Goal: Task Accomplishment & Management: Manage account settings

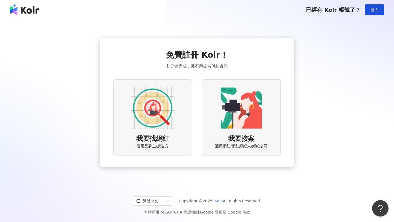
click at [165, 138] on span "我要找網紅" at bounding box center [152, 138] width 33 height 9
click at [161, 138] on span "我要找網紅" at bounding box center [152, 138] width 33 height 9
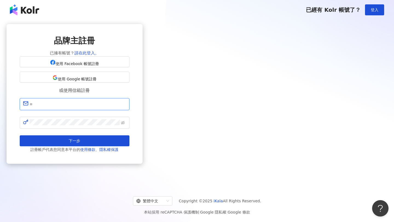
click at [126, 108] on input "text" at bounding box center [78, 104] width 97 height 7
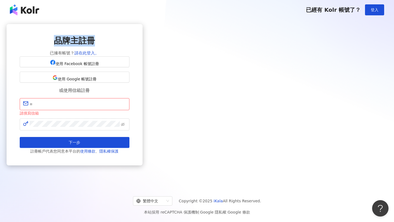
drag, startPoint x: 175, startPoint y: 39, endPoint x: 221, endPoint y: 44, distance: 45.4
click at [129, 44] on div "品牌主註冊 已擁有帳號？ 請在此登入。" at bounding box center [75, 45] width 110 height 21
click at [97, 81] on span "使用 Google 帳號註冊" at bounding box center [77, 79] width 39 height 4
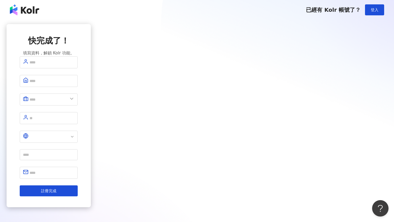
type input "**"
click at [74, 66] on input "text" at bounding box center [52, 62] width 45 height 7
type input "*"
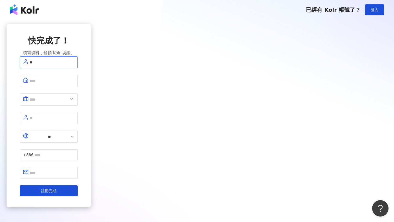
type input "*"
type input "****"
click at [74, 85] on input "text" at bounding box center [52, 80] width 45 height 7
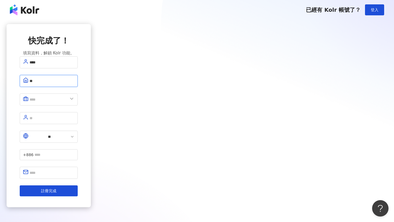
type input "*"
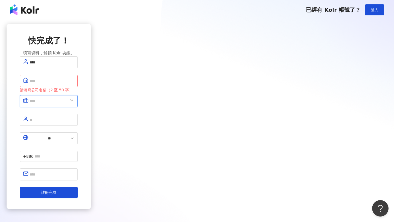
click at [68, 103] on input "text" at bounding box center [49, 101] width 38 height 7
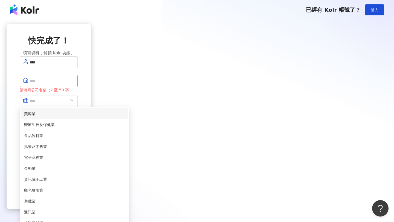
click at [125, 115] on span "美容業" at bounding box center [74, 114] width 101 height 6
type input "***"
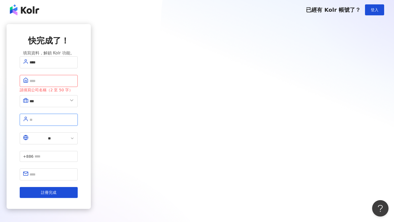
click at [74, 120] on input "text" at bounding box center [52, 119] width 45 height 7
type input "*"
type input "**"
click at [20, 187] on button "註冊完成" at bounding box center [49, 192] width 58 height 11
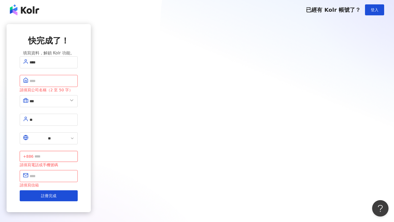
click at [74, 154] on input "text" at bounding box center [54, 157] width 40 height 6
click at [74, 173] on input "text" at bounding box center [52, 176] width 45 height 7
type input "**********"
click at [74, 85] on input "text" at bounding box center [52, 80] width 45 height 7
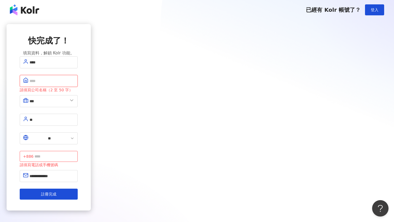
click at [74, 85] on input "text" at bounding box center [52, 80] width 45 height 7
click at [68, 105] on input "***" at bounding box center [49, 101] width 38 height 7
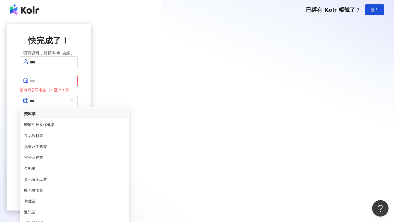
click at [125, 116] on span "美容業" at bounding box center [74, 114] width 101 height 6
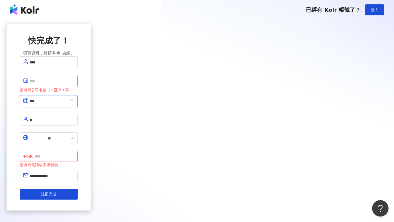
click at [68, 103] on input "***" at bounding box center [49, 101] width 38 height 7
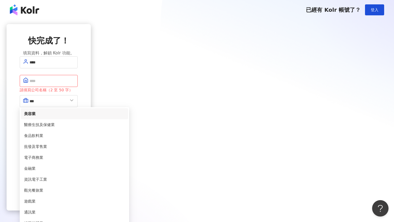
click at [125, 114] on span "美容業" at bounding box center [74, 114] width 101 height 6
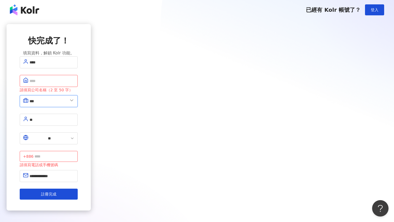
click at [68, 104] on input "***" at bounding box center [49, 101] width 38 height 7
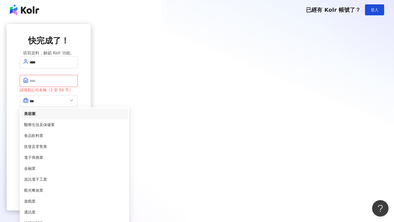
click at [125, 116] on span "美容業" at bounding box center [74, 114] width 101 height 6
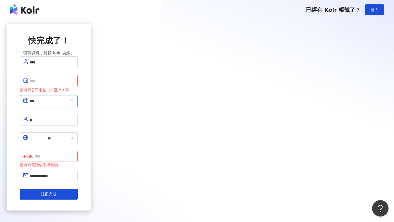
click at [68, 105] on input "***" at bounding box center [49, 101] width 38 height 7
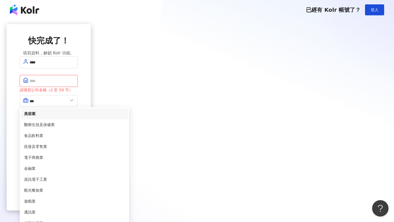
click at [125, 116] on span "美容業" at bounding box center [74, 114] width 101 height 6
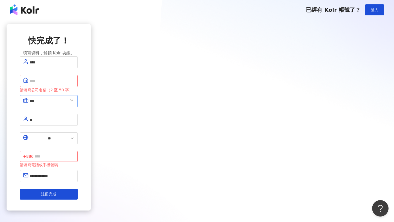
click at [74, 102] on icon at bounding box center [71, 100] width 5 height 5
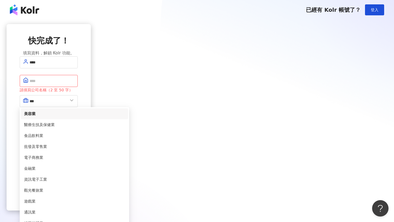
click at [125, 116] on span "美容業" at bounding box center [74, 114] width 101 height 6
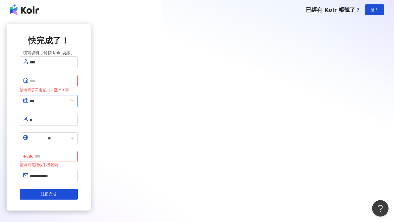
click at [74, 102] on icon at bounding box center [71, 100] width 5 height 5
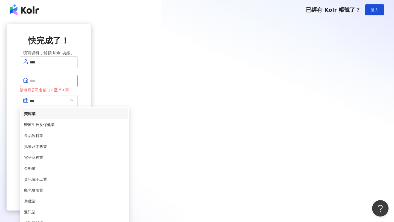
click at [125, 116] on span "美容業" at bounding box center [74, 114] width 101 height 6
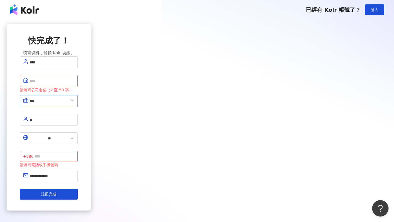
click at [74, 103] on icon at bounding box center [71, 100] width 5 height 5
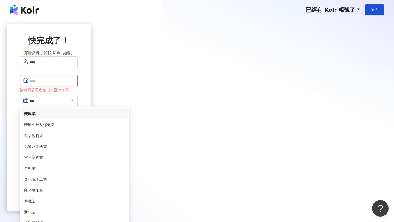
click at [125, 115] on span "美容業" at bounding box center [74, 114] width 101 height 6
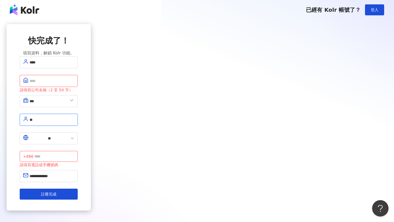
click at [74, 118] on input "**" at bounding box center [52, 119] width 45 height 7
click at [91, 112] on div "**********" at bounding box center [49, 117] width 84 height 187
click at [74, 154] on input "text" at bounding box center [54, 157] width 40 height 6
type input "*"
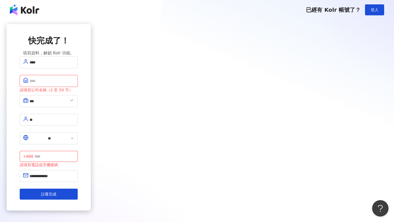
type input "*"
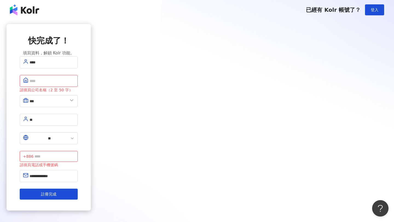
type input "*"
type input "*********"
click at [74, 85] on input "text" at bounding box center [52, 80] width 45 height 7
type input "*"
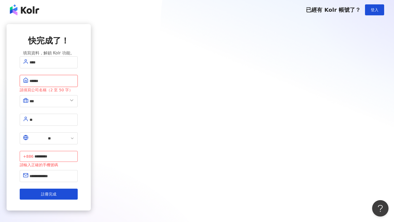
drag, startPoint x: 153, startPoint y: 86, endPoint x: 192, endPoint y: 85, distance: 39.1
click at [74, 85] on input "******" at bounding box center [52, 80] width 45 height 7
type input "******"
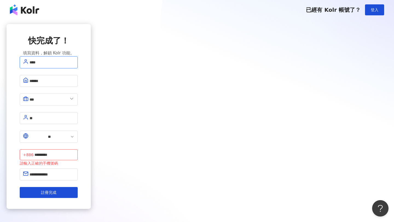
drag, startPoint x: 154, startPoint y: 71, endPoint x: 171, endPoint y: 71, distance: 17.5
click at [74, 66] on input "****" at bounding box center [52, 62] width 45 height 7
drag, startPoint x: 154, startPoint y: 86, endPoint x: 183, endPoint y: 86, distance: 29.6
click at [74, 85] on input "******" at bounding box center [52, 80] width 45 height 7
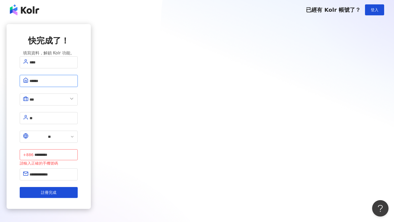
click at [74, 85] on input "******" at bounding box center [52, 80] width 45 height 7
click at [74, 115] on input "**" at bounding box center [52, 118] width 45 height 7
drag, startPoint x: 183, startPoint y: 132, endPoint x: 209, endPoint y: 132, distance: 26.3
click at [74, 152] on input "*********" at bounding box center [54, 155] width 40 height 6
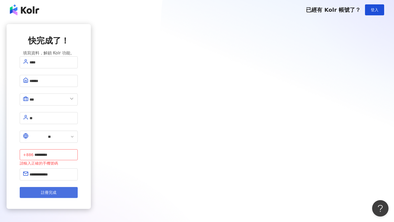
click at [56, 190] on span "註冊完成" at bounding box center [48, 192] width 15 height 4
click at [74, 152] on input "*********" at bounding box center [54, 155] width 40 height 6
type input "**********"
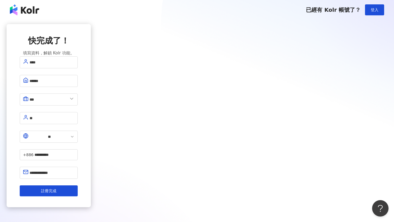
click at [91, 114] on div "**********" at bounding box center [49, 115] width 84 height 183
click at [56, 189] on span "註冊完成" at bounding box center [48, 191] width 15 height 4
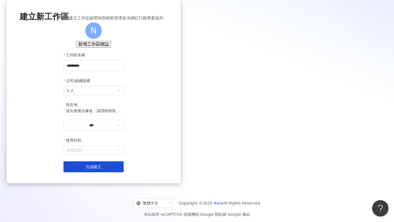
scroll to position [21, 0]
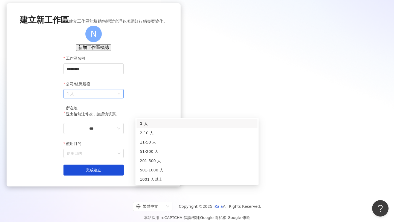
click at [120, 98] on span "1 人" at bounding box center [94, 93] width 54 height 9
click at [124, 89] on div "公司/組織規模" at bounding box center [93, 85] width 60 height 8
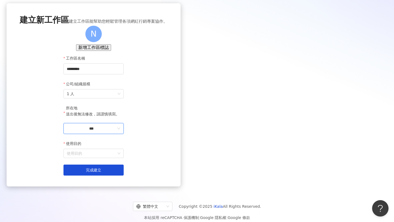
click at [116, 132] on input "***" at bounding box center [91, 129] width 49 height 6
click at [123, 118] on div "台灣" at bounding box center [119, 121] width 8 height 6
click at [120, 158] on input "使用目的" at bounding box center [94, 153] width 54 height 9
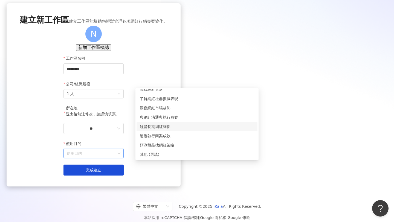
scroll to position [0, 0]
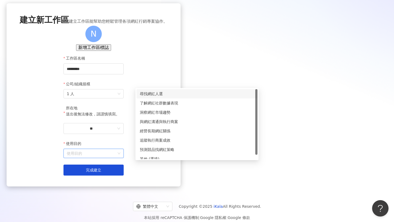
click at [170, 94] on div "尋找網紅人選" at bounding box center [197, 94] width 114 height 6
click at [120, 158] on span "尋找網紅人選" at bounding box center [94, 153] width 54 height 9
click at [177, 93] on div "尋找網紅人選" at bounding box center [197, 94] width 114 height 6
click at [120, 158] on span "尋找網紅人選" at bounding box center [94, 153] width 54 height 9
click at [174, 92] on div "尋找網紅人選" at bounding box center [197, 94] width 114 height 6
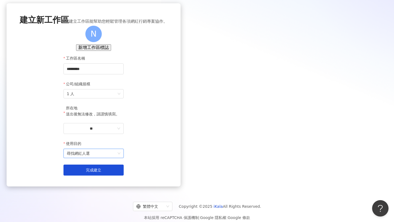
scroll to position [37, 0]
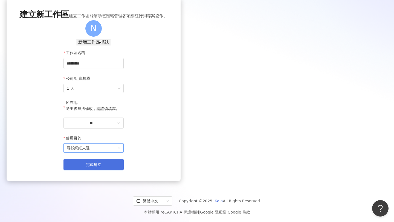
click at [101, 166] on span "完成建立" at bounding box center [93, 165] width 15 height 4
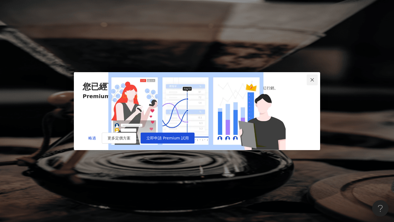
click at [313, 78] on icon "close" at bounding box center [312, 80] width 4 height 4
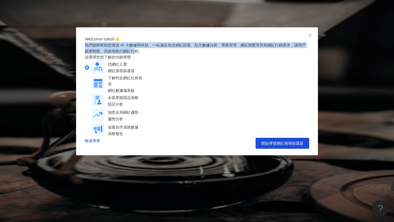
drag, startPoint x: 86, startPoint y: 63, endPoint x: 172, endPoint y: 68, distance: 86.0
click at [172, 54] on div "我們能夠幫助您透過 AI 大數據與科技，一站滿足包含網紅篩選、貼文數據分析、專案管理、網紅聯繫等所有網紅行銷需求，讓用戶能更輕鬆、高效地執行網紅行銷。" at bounding box center [197, 48] width 224 height 12
drag, startPoint x: 85, startPoint y: 64, endPoint x: 188, endPoint y: 69, distance: 103.3
click at [188, 54] on div "我們能夠幫助您透過 AI 大數據與科技，一站滿足包含網紅篩選、貼文數據分析、專案管理、網紅聯繫等所有網紅行銷需求，讓用戶能更輕鬆、高效地執行網紅行銷。" at bounding box center [197, 48] width 224 height 12
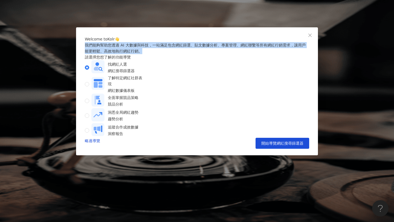
click at [188, 54] on div "我們能夠幫助您透過 AI 大數據與科技，一站滿足包含網紅篩選、貼文數據分析、專案管理、網紅聯繫等所有網紅行銷需求，讓用戶能更輕鬆、高效地執行網紅行銷。" at bounding box center [197, 48] width 224 height 12
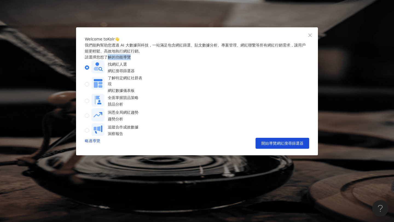
drag, startPoint x: 109, startPoint y: 86, endPoint x: 150, endPoint y: 86, distance: 40.2
click at [150, 60] on div "請選擇您想了解的功能導覽" at bounding box center [197, 57] width 224 height 6
click at [144, 94] on div "網紅數據儀表板" at bounding box center [126, 91] width 36 height 6
click at [138, 106] on div "全面掌握競品策略 競品分析" at bounding box center [114, 101] width 47 height 15
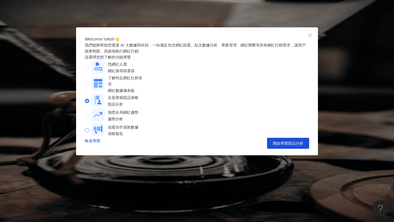
click at [138, 133] on div "洞察報告" at bounding box center [123, 134] width 31 height 6
click at [138, 122] on div "趨勢分析" at bounding box center [123, 119] width 31 height 6
click at [135, 74] on div "網紅搜尋篩選器" at bounding box center [121, 71] width 27 height 6
click at [144, 94] on div "網紅數據儀表板" at bounding box center [126, 91] width 36 height 6
click at [138, 107] on div "競品分析" at bounding box center [123, 104] width 31 height 6
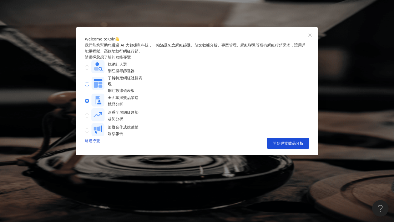
click at [144, 94] on div "網紅數據儀表板" at bounding box center [126, 91] width 36 height 6
click at [135, 74] on div "找網紅人選 網紅搜尋篩選器" at bounding box center [121, 67] width 27 height 13
click at [281, 146] on span "開始導覽網紅搜尋篩選器" at bounding box center [282, 143] width 42 height 4
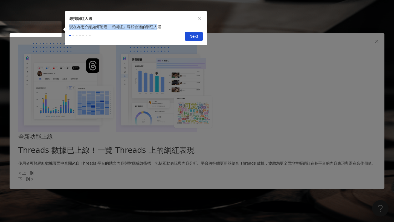
drag, startPoint x: 70, startPoint y: 28, endPoint x: 158, endPoint y: 28, distance: 88.7
click at [158, 28] on div "現在為您介紹如何透過「找網紅」尋找合適的網紅人選" at bounding box center [136, 27] width 142 height 6
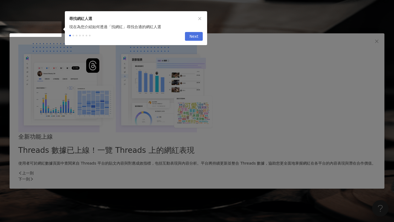
click at [194, 38] on span "Next" at bounding box center [193, 36] width 9 height 9
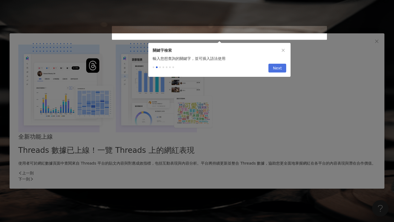
type input "*********"
click at [279, 70] on span "Next" at bounding box center [277, 68] width 9 height 9
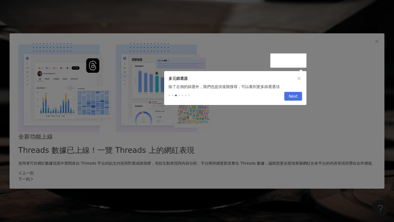
click at [293, 98] on span "Next" at bounding box center [293, 96] width 9 height 9
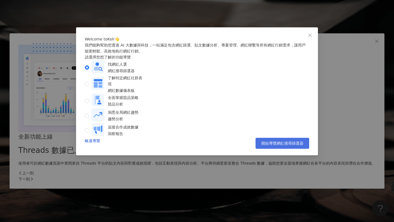
click at [271, 146] on span "開始導覽網紅搜尋篩選器" at bounding box center [282, 143] width 42 height 4
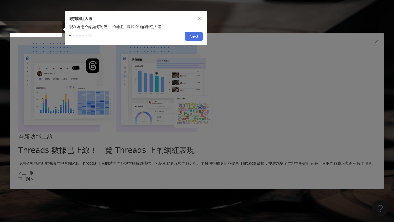
click at [195, 38] on span "Next" at bounding box center [193, 36] width 9 height 9
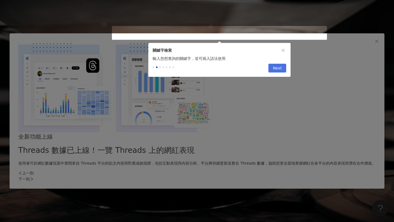
click at [281, 68] on span "Next" at bounding box center [277, 68] width 9 height 9
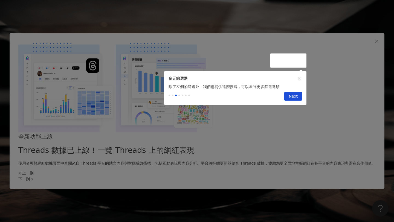
click at [201, 90] on div "除了左側的篩選外，我們也提供進階搜尋，可以看到更多篩選選項" at bounding box center [235, 87] width 142 height 6
click at [179, 96] on span at bounding box center [179, 96] width 2 height 2
click at [294, 99] on span "Next" at bounding box center [293, 96] width 9 height 9
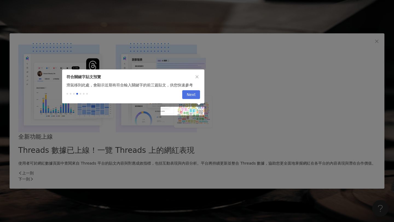
click at [193, 94] on span "Next" at bounding box center [191, 95] width 9 height 9
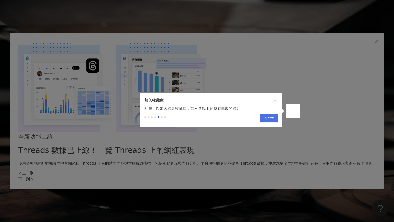
click at [269, 120] on span "Next" at bounding box center [269, 118] width 9 height 9
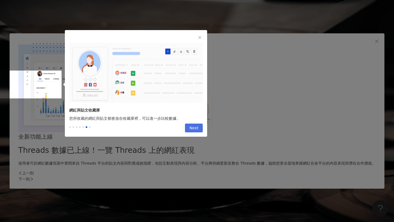
click at [196, 129] on span "Next" at bounding box center [193, 128] width 9 height 9
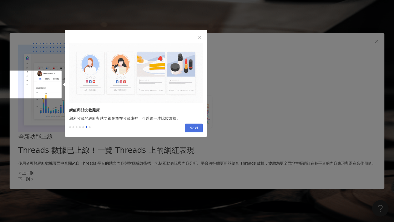
click at [196, 129] on span "Next" at bounding box center [193, 128] width 9 height 9
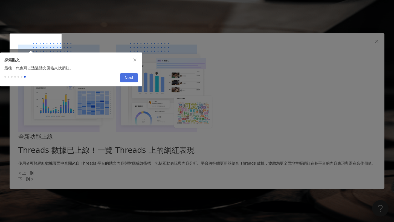
click at [133, 79] on span "Next" at bounding box center [129, 78] width 9 height 9
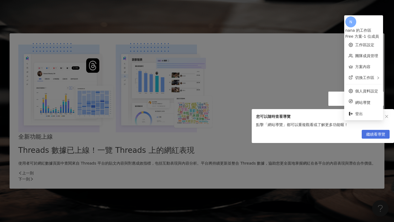
click at [380, 136] on span "繼續看導覽" at bounding box center [375, 134] width 19 height 9
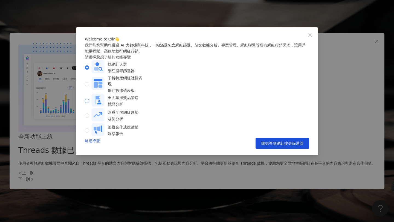
click at [138, 107] on div "競品分析" at bounding box center [123, 104] width 31 height 6
click at [144, 94] on div "了解特定網紅社群表現 網紅數據儀表板" at bounding box center [126, 84] width 36 height 19
click at [138, 105] on div "全面掌握競品策略 競品分析" at bounding box center [123, 101] width 31 height 13
click at [291, 146] on span "開始導覽競品分析" at bounding box center [288, 143] width 31 height 4
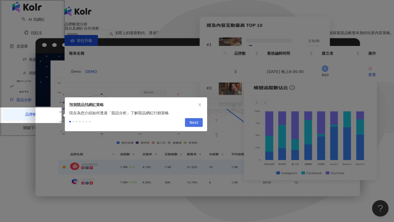
click at [195, 125] on span "Next" at bounding box center [193, 122] width 9 height 9
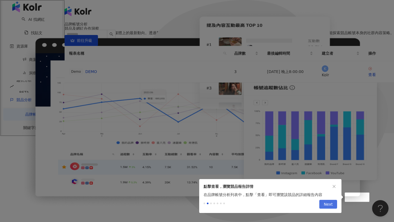
click at [332, 206] on span "Next" at bounding box center [328, 204] width 9 height 9
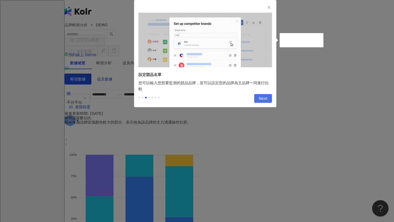
click at [264, 102] on span "Next" at bounding box center [263, 98] width 9 height 9
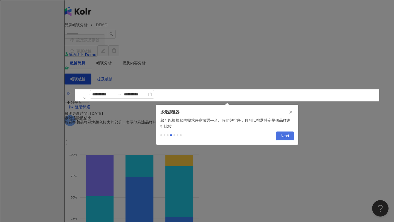
click at [288, 139] on span "Next" at bounding box center [285, 136] width 9 height 9
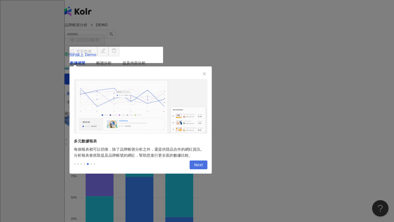
click at [200, 167] on span "Next" at bounding box center [198, 165] width 9 height 9
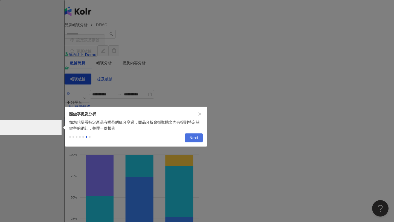
click at [197, 140] on span "Next" at bounding box center [193, 138] width 9 height 9
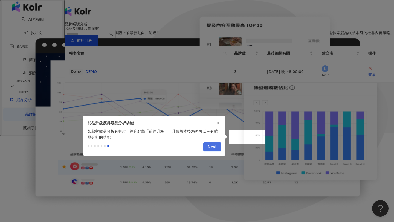
click at [213, 150] on span "Next" at bounding box center [212, 147] width 9 height 9
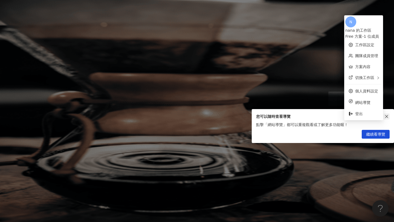
click at [387, 116] on icon "close" at bounding box center [386, 116] width 3 height 3
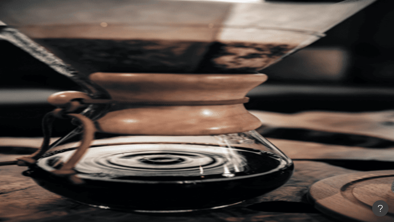
click at [176, 147] on div "AI 推薦 ： 精選優質網紅" at bounding box center [229, 150] width 329 height 6
click at [144, 32] on input "search" at bounding box center [122, 27] width 44 height 10
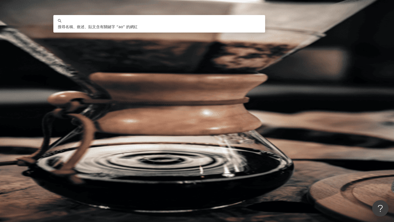
type input "*"
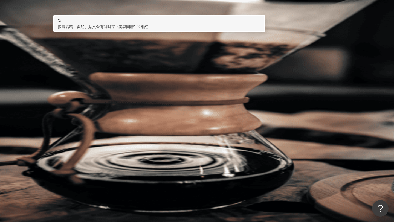
type input "****"
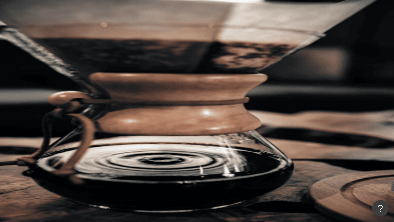
click at [84, 45] on span "搜尋" at bounding box center [80, 47] width 8 height 4
click at [126, 32] on input "****" at bounding box center [122, 27] width 44 height 10
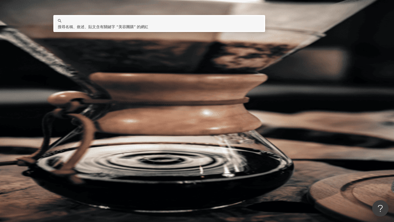
click at [241, 71] on div "不分平台 **** 台灣 搜尋 keyword 搜尋名稱、敘述、貼文含有關鍵字 “ 美容團購 ” 的網紅 您可能感興趣： 食品質量 食品成分 開箱評價 薇薇w…" at bounding box center [229, 84] width 329 height 125
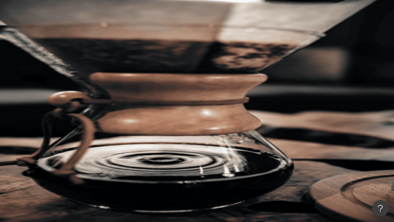
click at [375, 141] on span "AI 開啟 AI 關閉" at bounding box center [384, 144] width 19 height 6
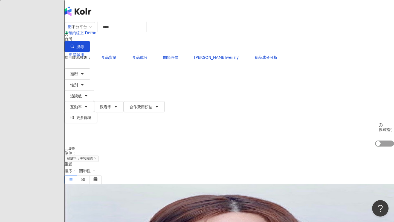
click at [375, 141] on span "AI 開啟 AI 關閉" at bounding box center [384, 144] width 19 height 6
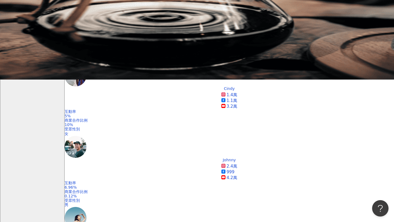
scroll to position [137, 0]
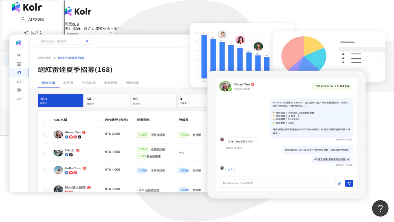
click at [41, 53] on div "資源庫" at bounding box center [32, 46] width 58 height 12
click at [41, 63] on link "網紅管理" at bounding box center [36, 61] width 15 height 4
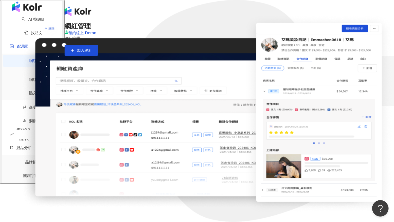
drag, startPoint x: 260, startPoint y: 109, endPoint x: 285, endPoint y: 117, distance: 26.6
click at [285, 45] on div "高效管理網紅資源，輕鬆整合資料。為您自動化彙整所有互動過、記錄過、解鎖過、合作過的網紅，輕鬆查找、搜尋所有網紅資產，讓商案管理更輕鬆。" at bounding box center [229, 43] width 329 height 4
click at [40, 79] on link "網紅收藏" at bounding box center [36, 79] width 15 height 4
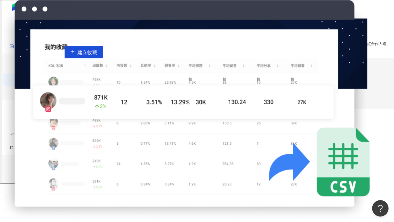
drag, startPoint x: 232, startPoint y: 96, endPoint x: 313, endPoint y: 117, distance: 84.2
click at [313, 58] on div "開始建立品牌專屬的網紅名單庫 針對不同行銷活動專案需求，建立專屬網紅收藏庫，可線上即時收藏網紅，建立網紅收藏名單，並匯出網紅數據。簡單管理、輕鬆追蹤網紅數據，…" at bounding box center [229, 47] width 329 height 21
click at [313, 46] on div "針對不同行銷活動專案需求，建立專屬網紅收藏庫，可線上即時收藏網紅，建立網紅收藏名單，並匯出網紅數據。簡單管理、輕鬆追蹤網紅數據，透過長期監測網紅社群表現優化網…" at bounding box center [229, 44] width 329 height 4
click at [36, 91] on link "貼文收藏" at bounding box center [36, 93] width 15 height 4
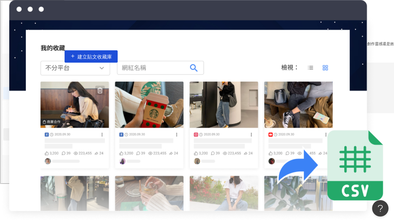
click at [51, 128] on div "趨勢分析 BETA" at bounding box center [32, 134] width 58 height 12
click at [43, 203] on link "品牌帳號分析" at bounding box center [36, 205] width 23 height 4
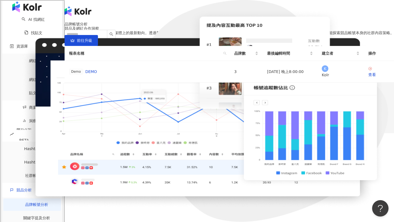
scroll to position [56, 0]
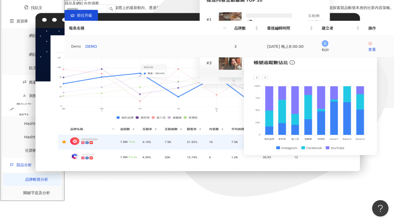
click at [83, 50] on span "Demo" at bounding box center [76, 47] width 14 height 6
click at [368, 53] on div "查看" at bounding box center [378, 50] width 21 height 6
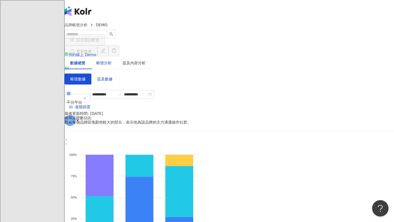
click at [112, 60] on div "帳號分析" at bounding box center [103, 63] width 15 height 6
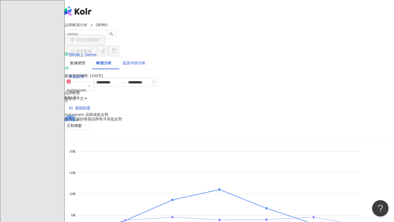
click at [146, 60] on div "提及內容分析" at bounding box center [134, 63] width 23 height 6
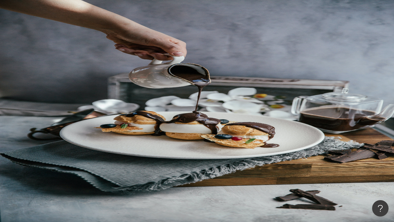
click at [85, 60] on div "數據總覽" at bounding box center [77, 63] width 15 height 6
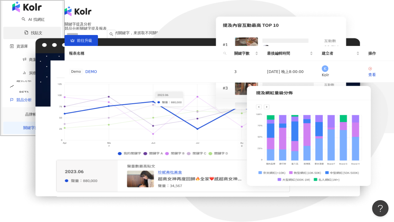
click at [40, 35] on link "找貼文" at bounding box center [33, 33] width 18 height 4
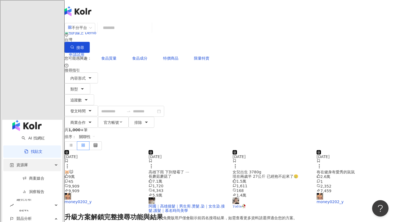
click at [53, 159] on div "資源庫" at bounding box center [32, 165] width 58 height 12
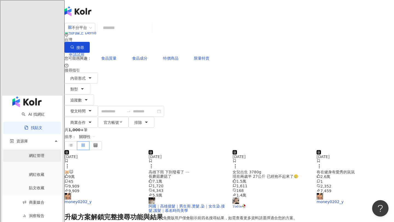
click at [44, 154] on link "網紅管理" at bounding box center [36, 156] width 15 height 4
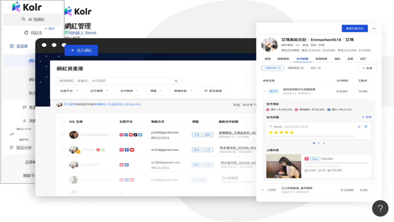
click at [45, 22] on link "AI 找網紅" at bounding box center [33, 19] width 23 height 4
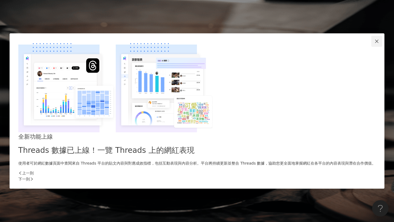
click at [375, 44] on icon "close" at bounding box center [377, 41] width 4 height 4
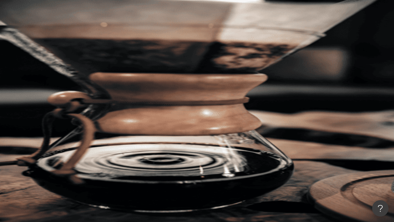
click at [268, 22] on div "el-icon-cs 預約線上 Demo" at bounding box center [229, 33] width 329 height 22
click at [128, 32] on input "search" at bounding box center [122, 27] width 44 height 10
click at [87, 31] on div "不分平台" at bounding box center [77, 26] width 19 height 9
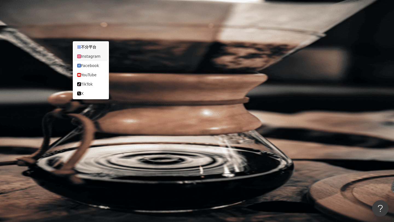
click at [96, 57] on div "Instagram" at bounding box center [90, 56] width 27 height 6
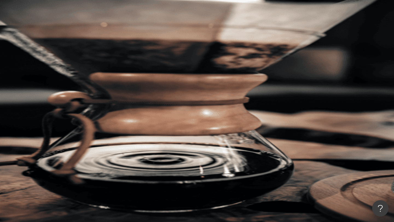
click at [148, 32] on input "search" at bounding box center [126, 27] width 44 height 10
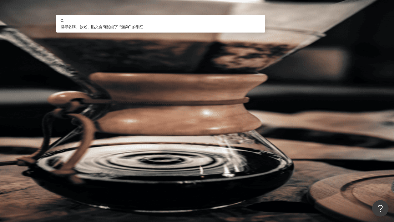
type input "*"
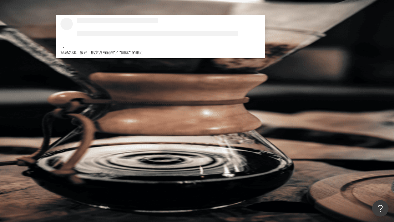
type input "**"
click at [84, 45] on span "搜尋" at bounding box center [80, 47] width 8 height 4
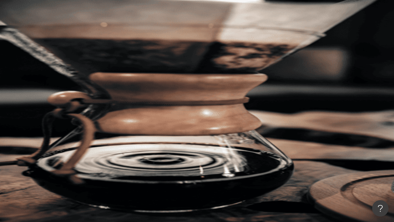
click at [126, 32] on input "**" at bounding box center [126, 27] width 44 height 10
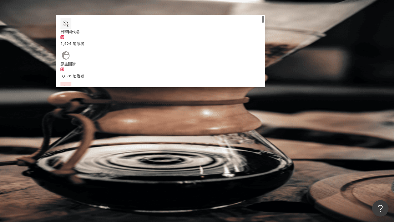
click at [126, 32] on input "**" at bounding box center [126, 27] width 44 height 10
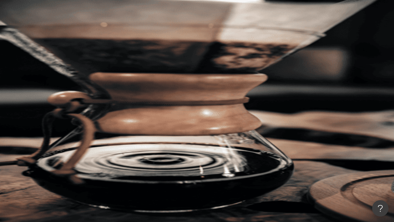
type input "*"
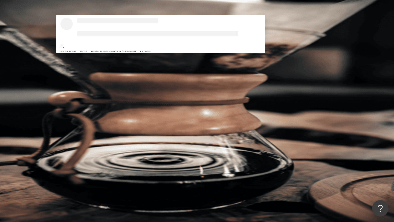
type input "****"
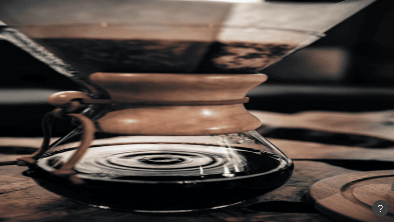
click at [84, 45] on span "搜尋" at bounding box center [80, 47] width 8 height 4
click at [243, 52] on div "您可能感興趣： 食品質量 食品成分 開箱評價 薇薇weiisly 食品成分分析" at bounding box center [229, 57] width 329 height 11
click at [268, 52] on div "您可能感興趣： 食品質量 食品成分 開箱評價 薇薇weiisly 食品成分分析" at bounding box center [229, 57] width 329 height 11
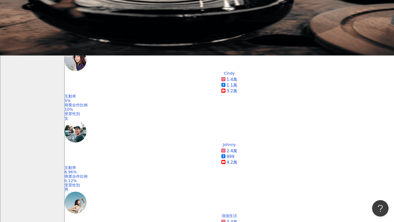
scroll to position [160, 0]
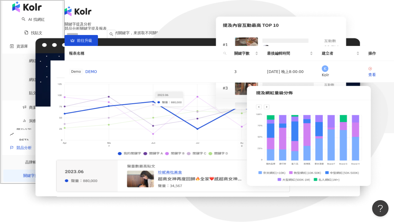
scroll to position [66, 0]
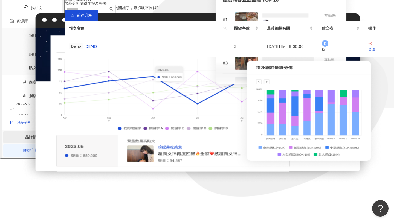
click at [30, 139] on link "品牌帳號分析" at bounding box center [36, 137] width 23 height 4
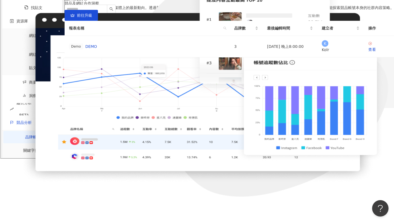
scroll to position [56, 0]
click at [98, 21] on link "前往升級" at bounding box center [81, 15] width 33 height 11
click at [387, 38] on div "競品及網紅合作洞察 提供品牌深入了解競品在社群媒體上的最新動向。透過競品帳號分析與提及內容分析，您可以輕鬆追蹤競品最近合作的網紅，並評估他們的貼文效益，同時也…" at bounding box center [229, 29] width 329 height 56
click at [79, 93] on icon at bounding box center [78, 95] width 4 height 4
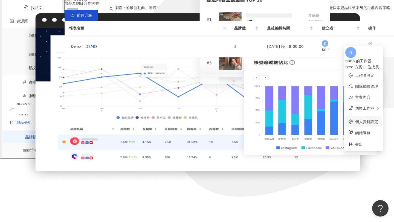
click at [361, 120] on link "個人資料設定" at bounding box center [366, 122] width 23 height 4
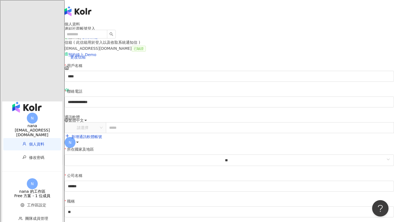
click at [79, 140] on icon at bounding box center [78, 142] width 4 height 4
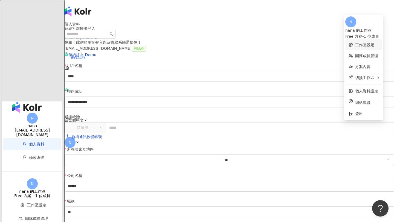
click at [361, 43] on link "工作區設定" at bounding box center [364, 45] width 19 height 4
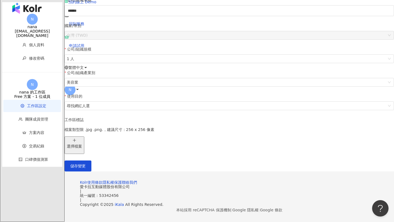
scroll to position [101, 0]
click at [126, 55] on span "1 人" at bounding box center [229, 59] width 325 height 8
click at [137, 46] on div "公司/組織規模" at bounding box center [229, 50] width 329 height 8
click at [129, 55] on span "1 人" at bounding box center [229, 59] width 325 height 8
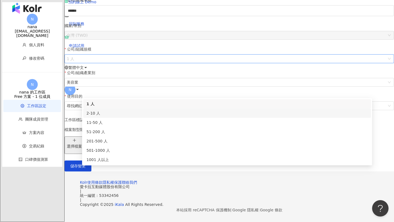
click at [123, 110] on div "2-10 人" at bounding box center [226, 113] width 281 height 6
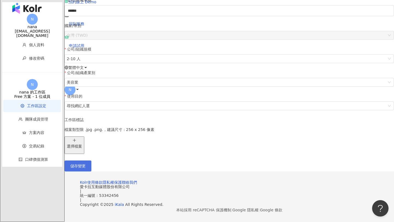
click at [91, 172] on button "儲存變更" at bounding box center [78, 166] width 27 height 11
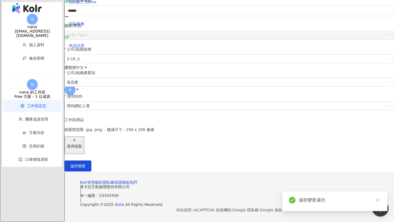
scroll to position [0, 0]
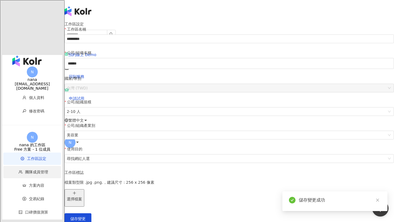
click at [27, 170] on span "團隊成員管理" at bounding box center [36, 172] width 23 height 4
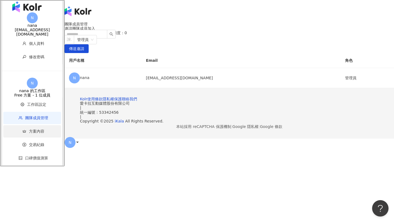
click at [29, 132] on span "方案內容" at bounding box center [36, 131] width 15 height 4
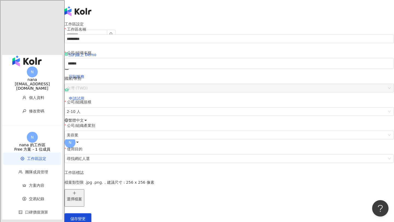
click at [24, 56] on img "button" at bounding box center [26, 61] width 29 height 11
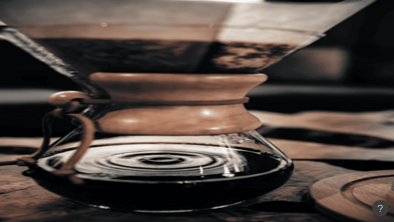
click at [320, 54] on div "您可能感興趣： 食品質量 食品成分 開團 限時團 類型 性別 追蹤數 互動率 觀看率 合作費用預估 更多篩選 搜尋指引 AI 開啟 AI 關閉" at bounding box center [229, 99] width 329 height 95
click at [142, 32] on input "search" at bounding box center [122, 27] width 44 height 10
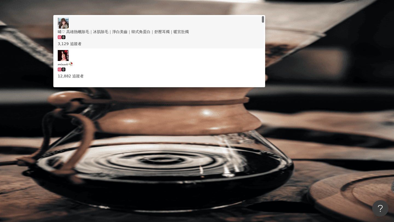
type input "**"
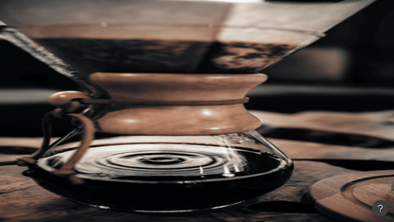
click at [84, 45] on span "搜尋" at bounding box center [80, 47] width 8 height 4
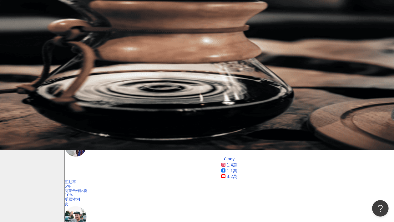
scroll to position [44, 0]
